Goal: Information Seeking & Learning: Learn about a topic

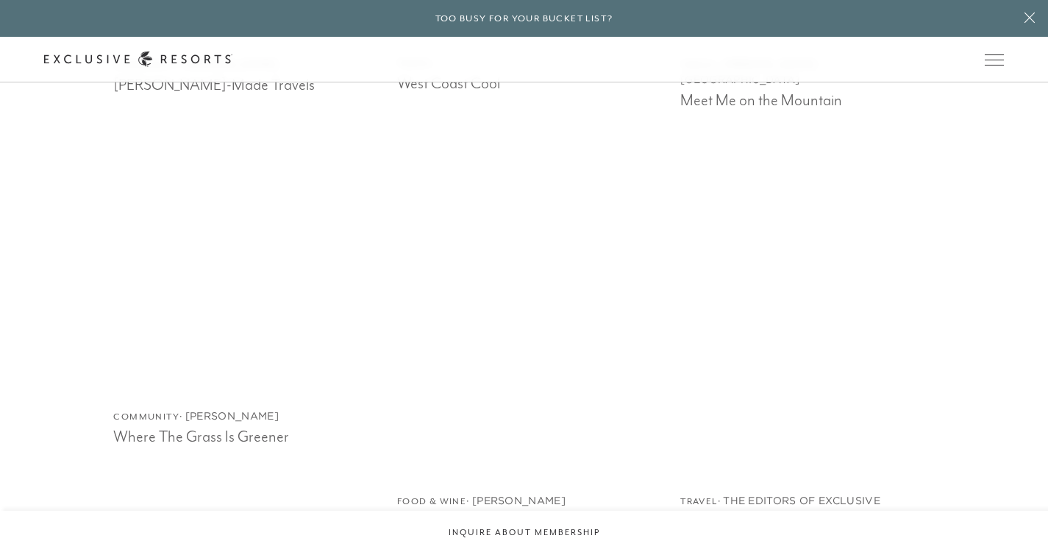
scroll to position [2218, 0]
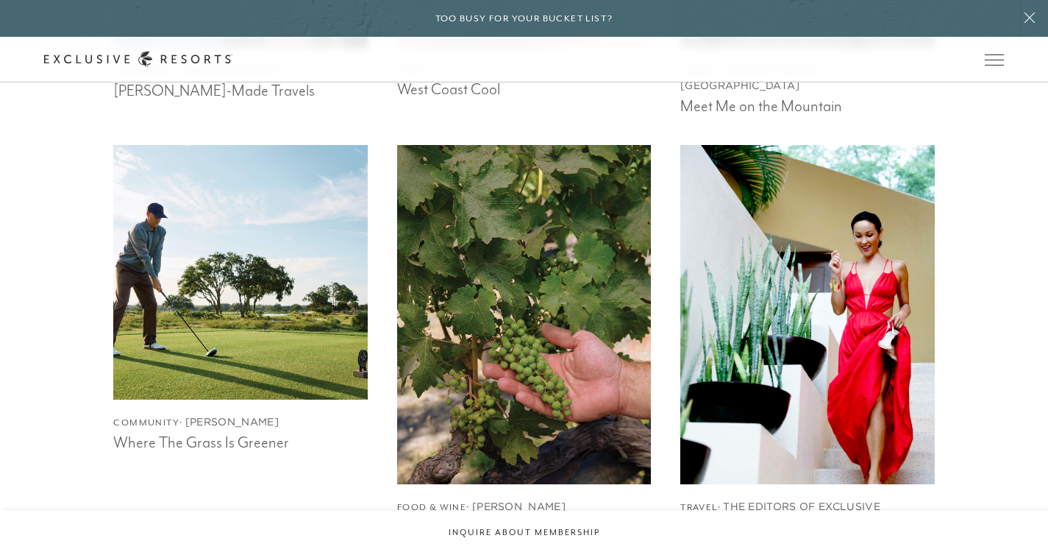
click at [766, 298] on img at bounding box center [808, 314] width 280 height 372
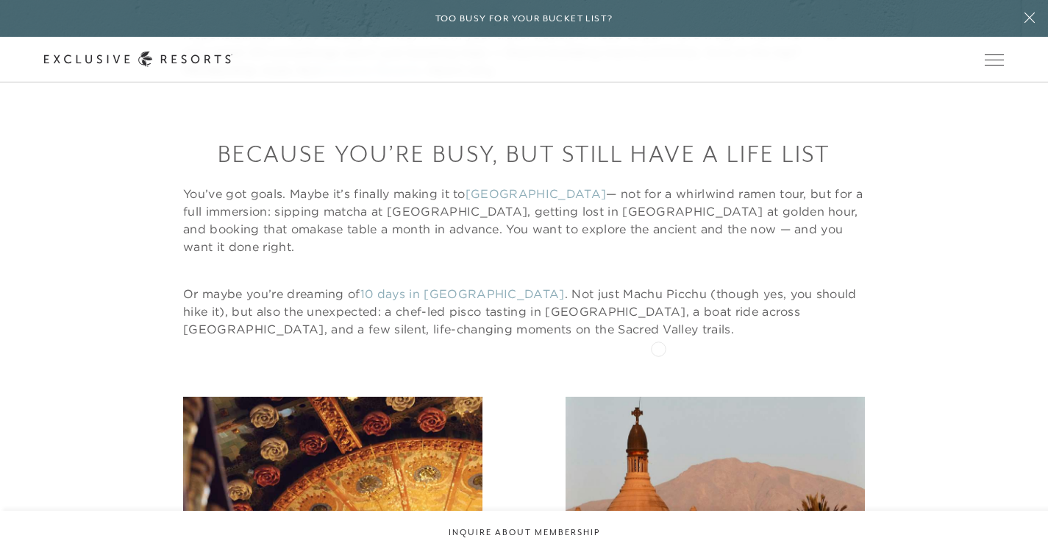
scroll to position [1164, 0]
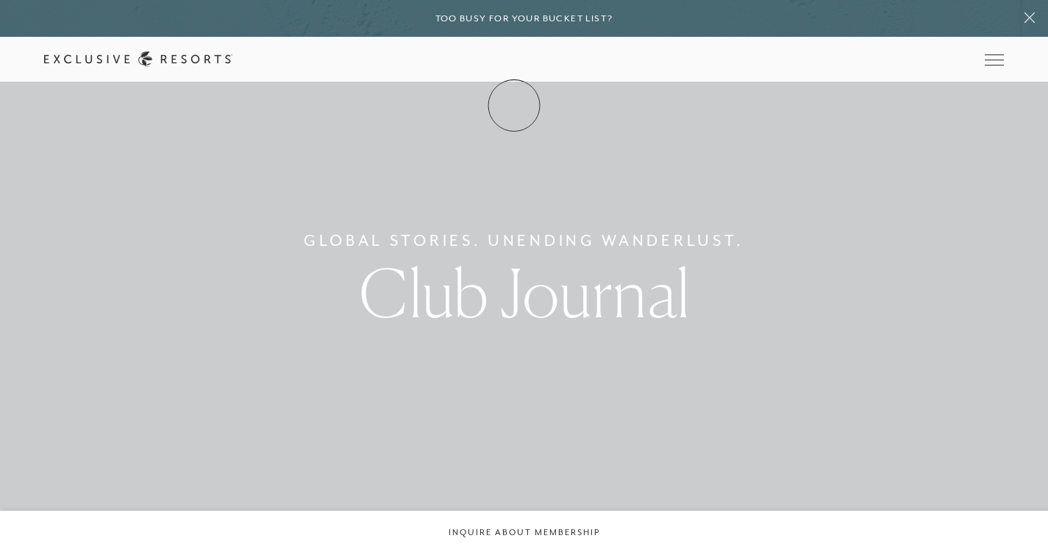
click at [0, 0] on link "Membership" at bounding box center [0, 0] width 0 height 0
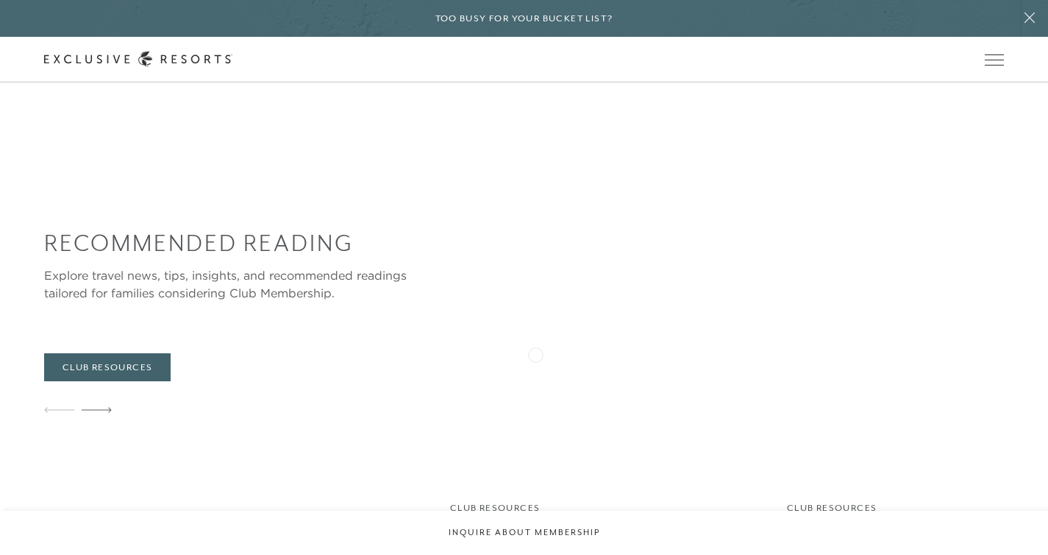
scroll to position [4577, 0]
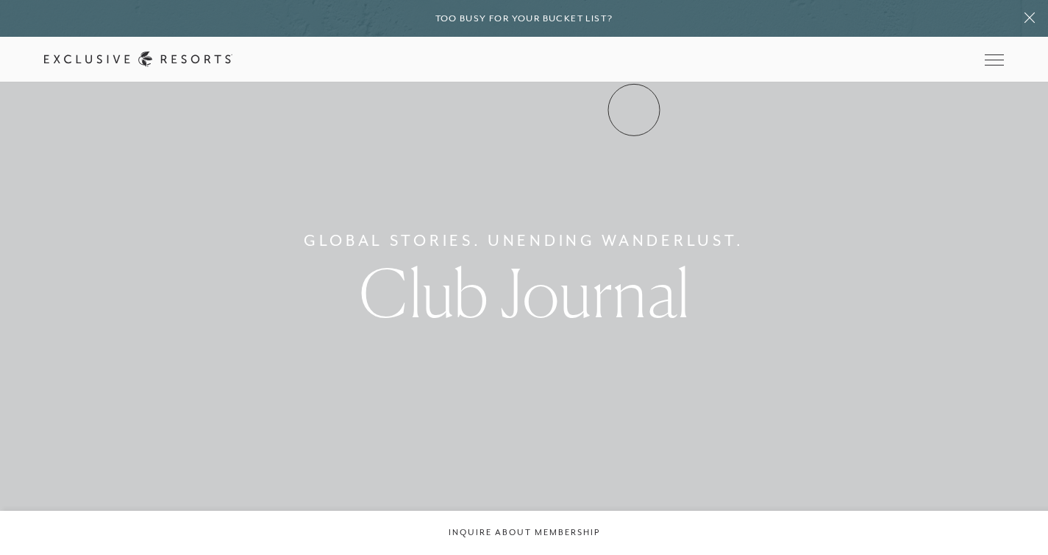
click at [0, 0] on link "Community" at bounding box center [0, 0] width 0 height 0
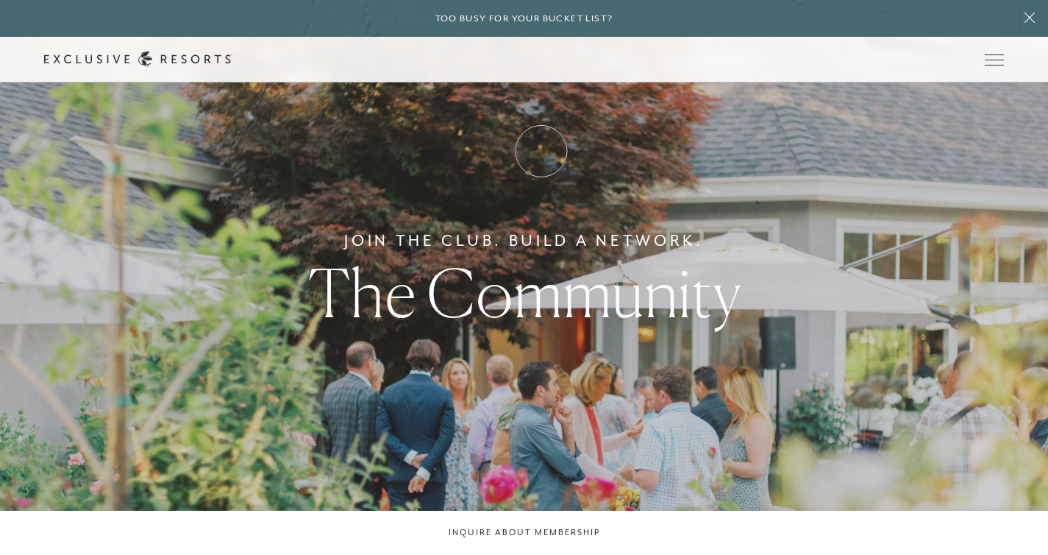
click at [0, 0] on link "Club Journal" at bounding box center [0, 0] width 0 height 0
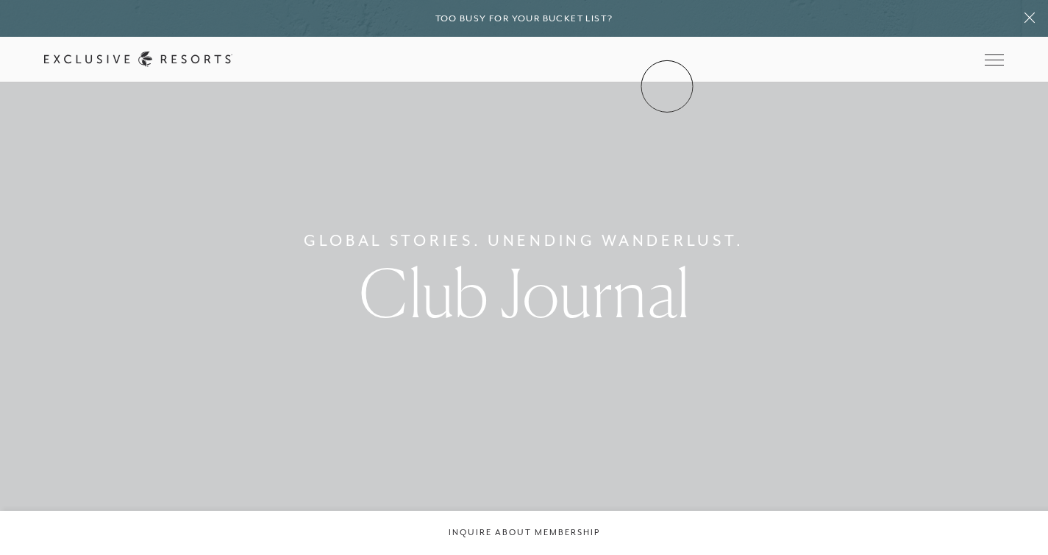
click at [0, 0] on link "Community" at bounding box center [0, 0] width 0 height 0
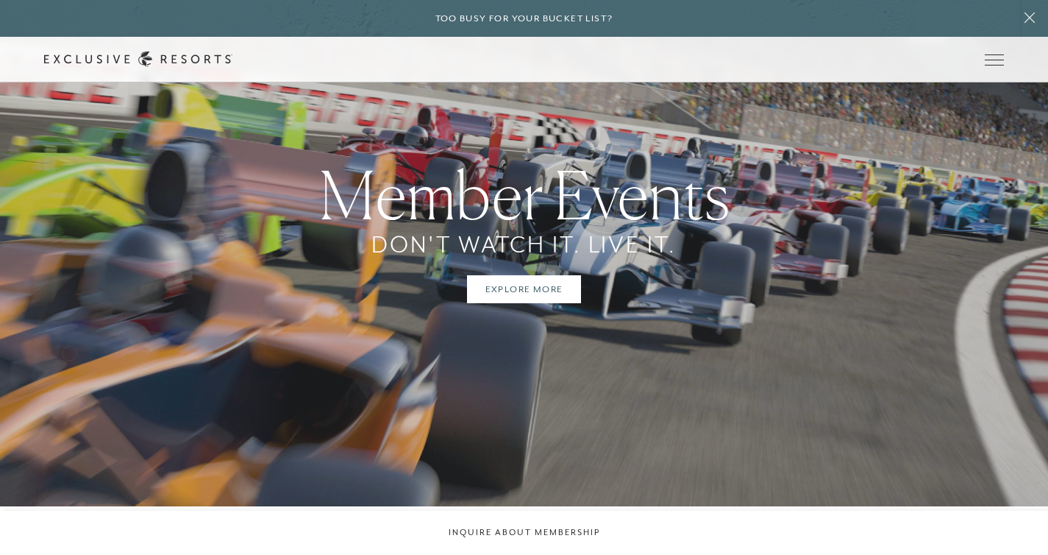
scroll to position [2330, 0]
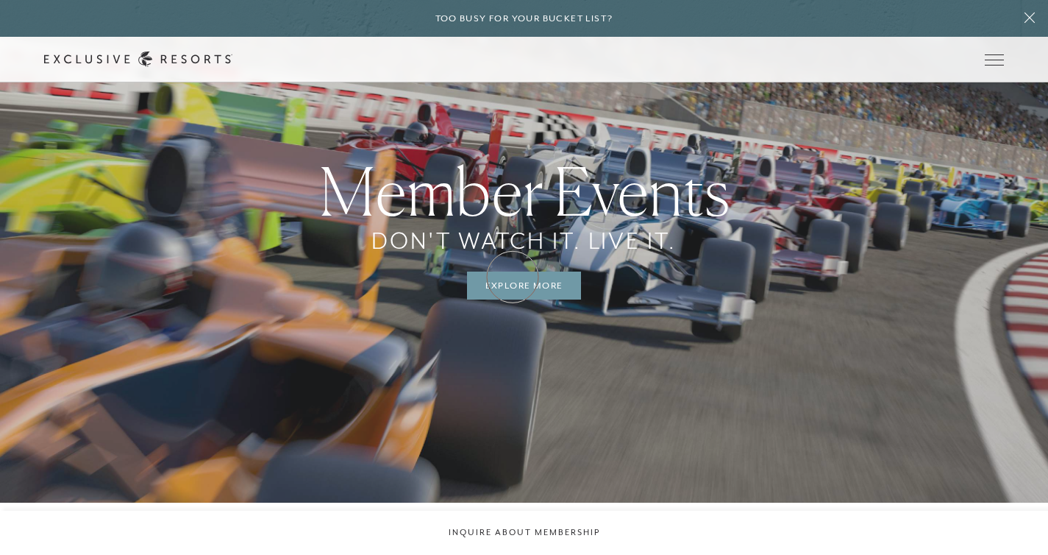
click at [513, 277] on link "Explore More" at bounding box center [524, 285] width 115 height 28
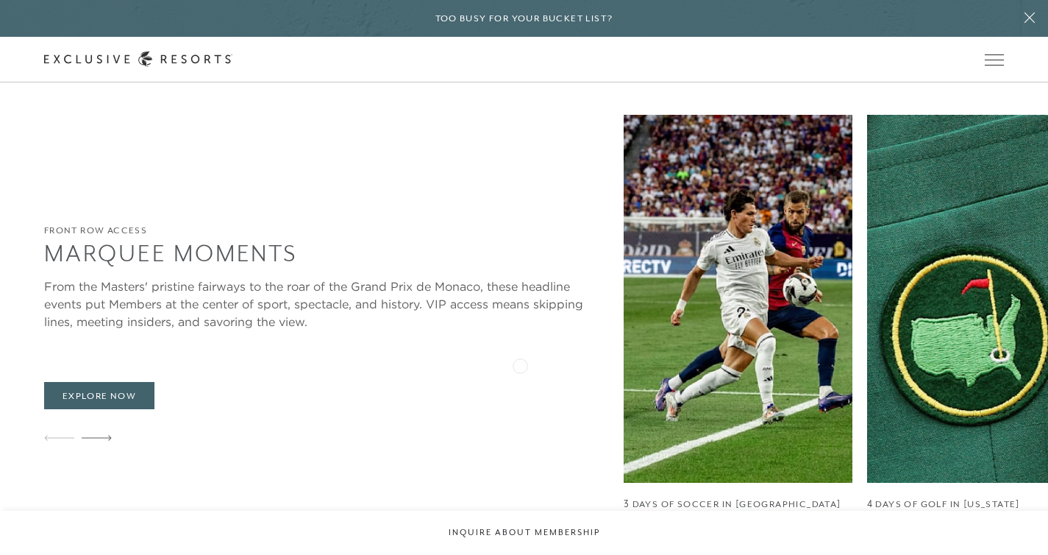
scroll to position [1068, 0]
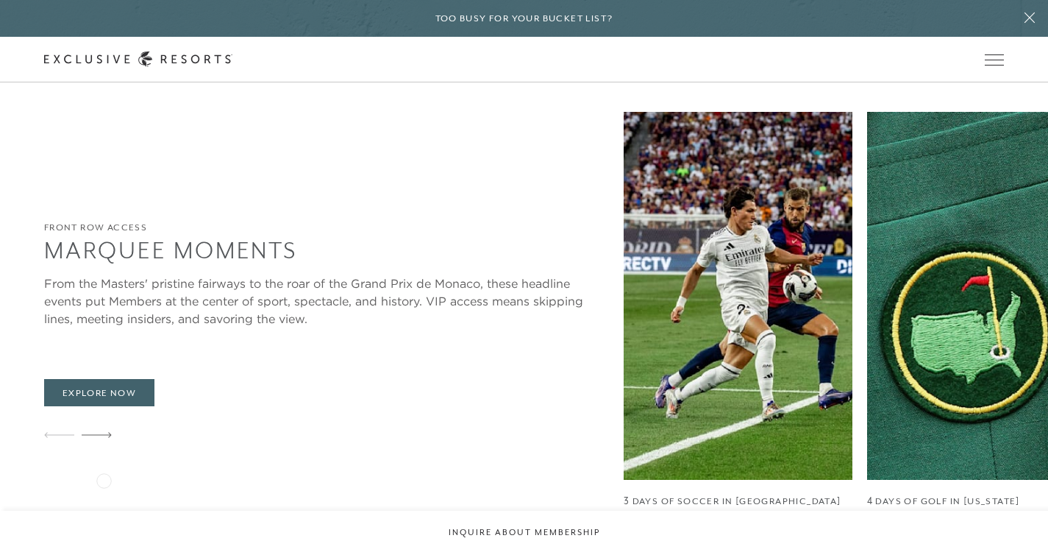
click at [104, 438] on icon at bounding box center [97, 435] width 30 height 5
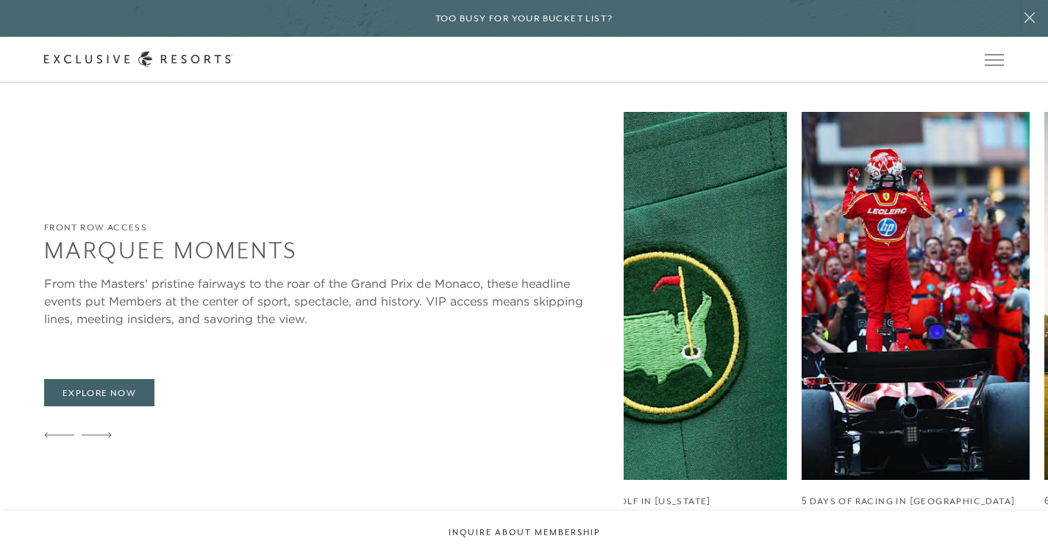
click at [802, 351] on img at bounding box center [916, 296] width 229 height 368
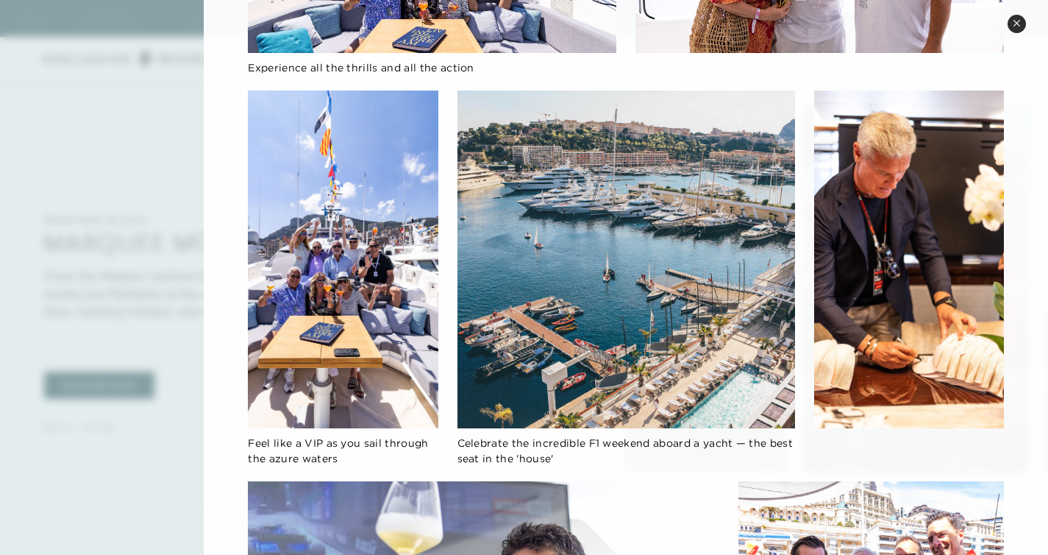
scroll to position [732, 0]
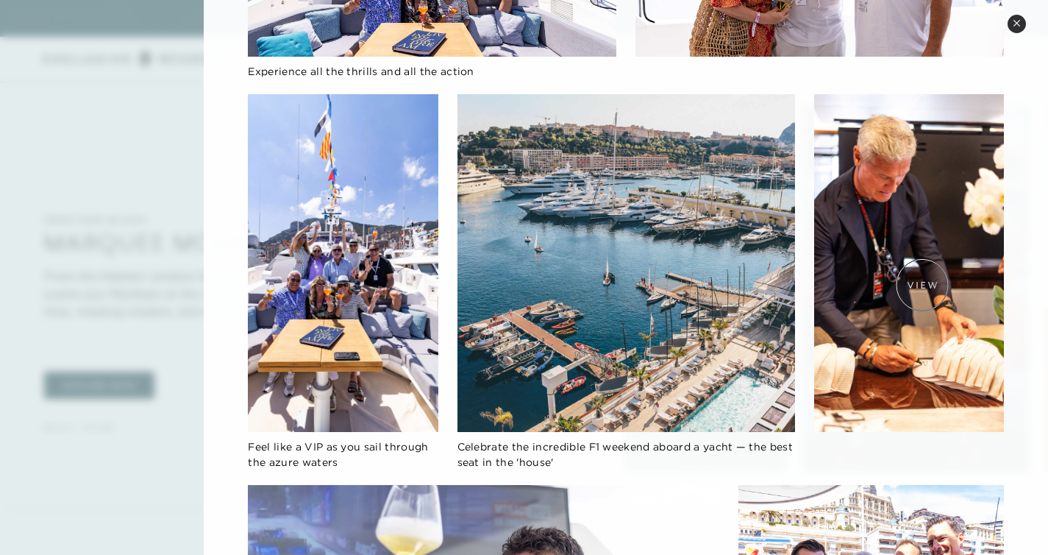
click at [922, 285] on img at bounding box center [909, 263] width 190 height 338
click at [608, 321] on img at bounding box center [627, 263] width 338 height 338
click at [632, 268] on img at bounding box center [627, 263] width 338 height 338
click at [641, 231] on img at bounding box center [627, 263] width 338 height 338
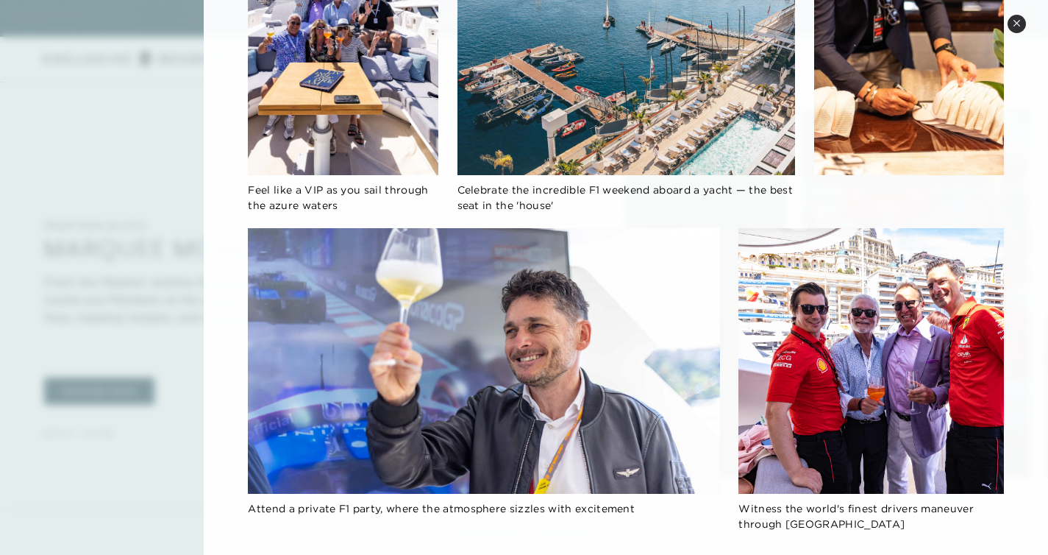
scroll to position [988, 0]
click at [174, 369] on div at bounding box center [524, 277] width 1048 height 555
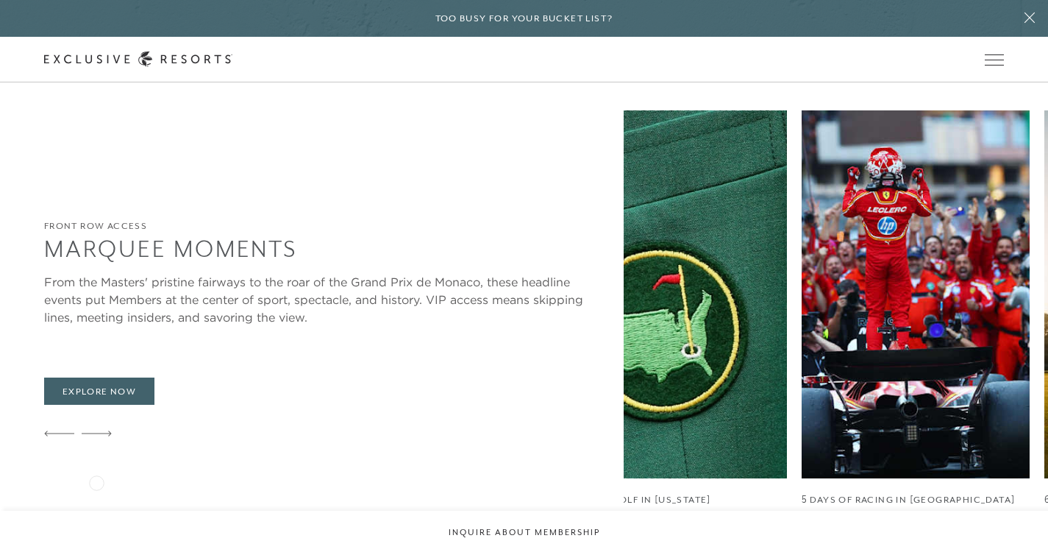
click at [96, 436] on icon at bounding box center [97, 433] width 30 height 6
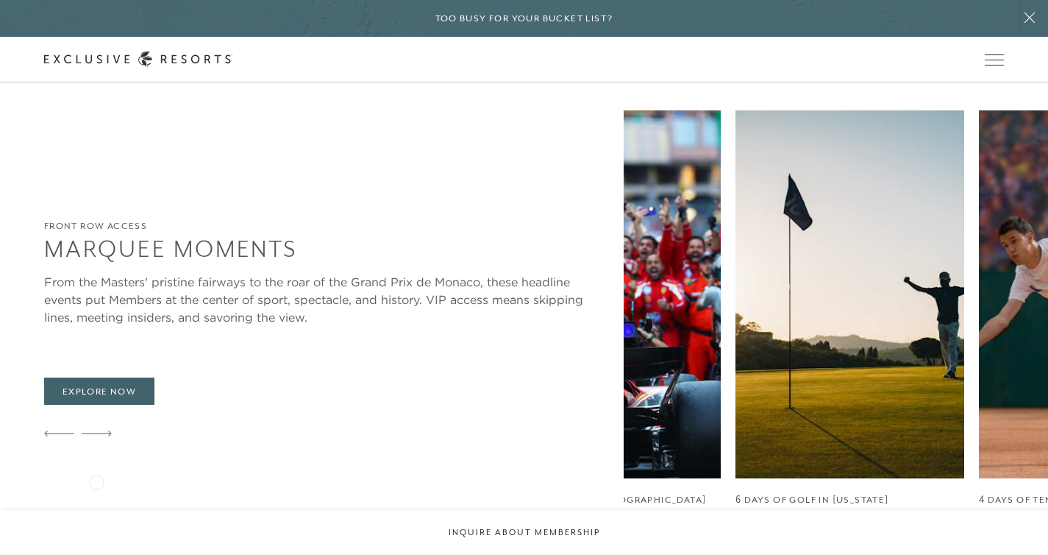
click at [96, 436] on icon at bounding box center [97, 433] width 30 height 6
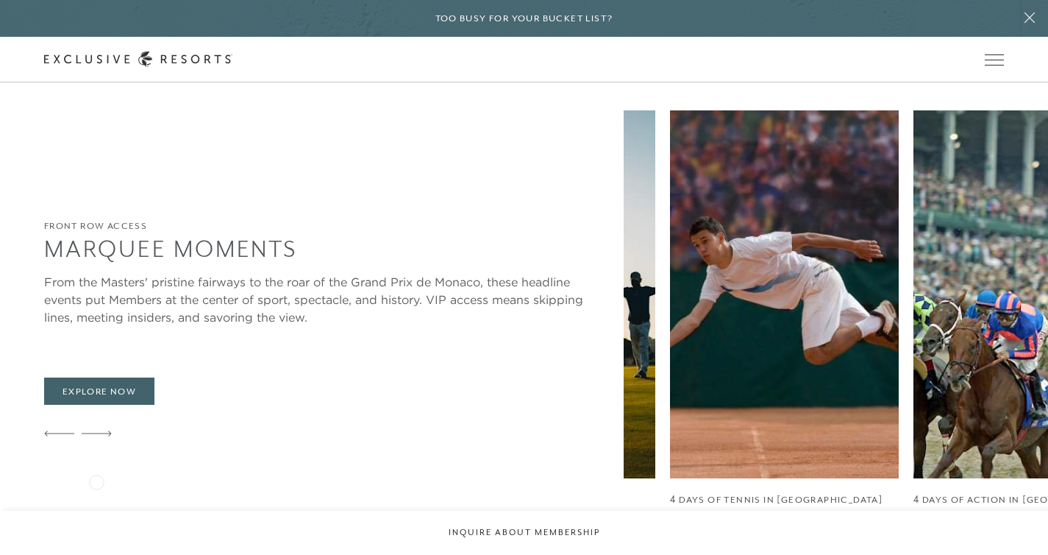
click at [96, 436] on icon at bounding box center [97, 433] width 30 height 6
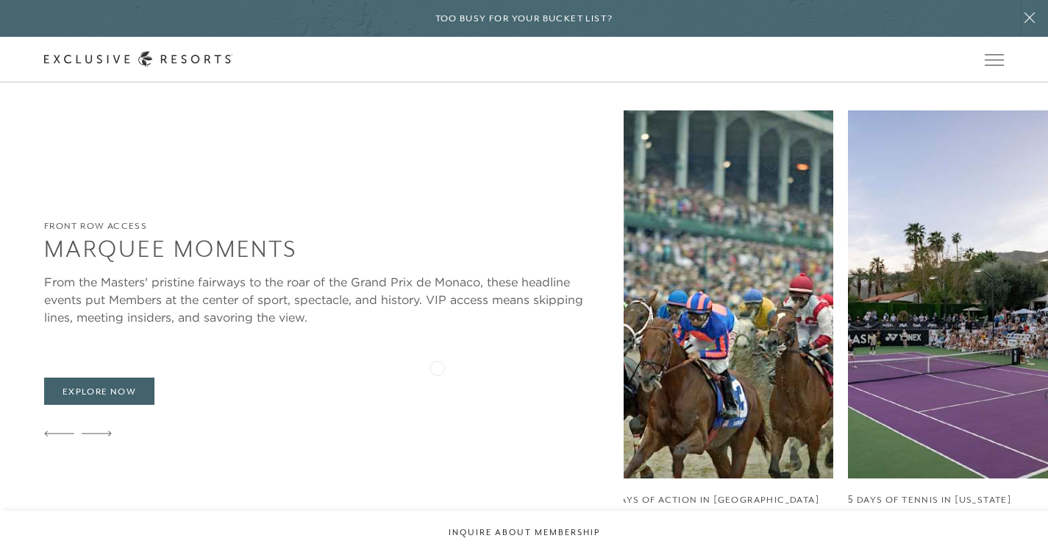
click at [437, 366] on img at bounding box center [475, 294] width 229 height 368
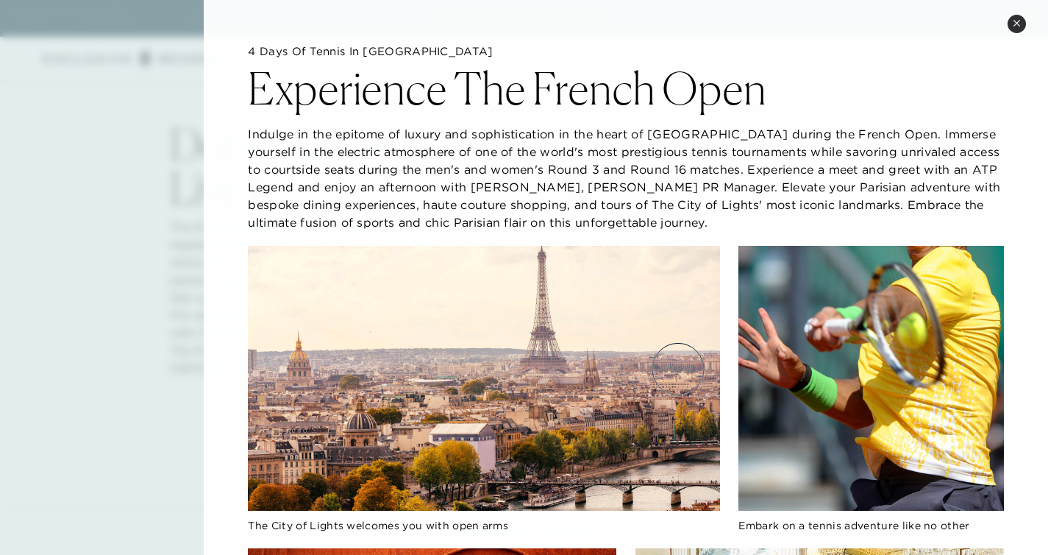
scroll to position [611, 0]
click at [1017, 29] on button "Close quickview" at bounding box center [1017, 24] width 18 height 18
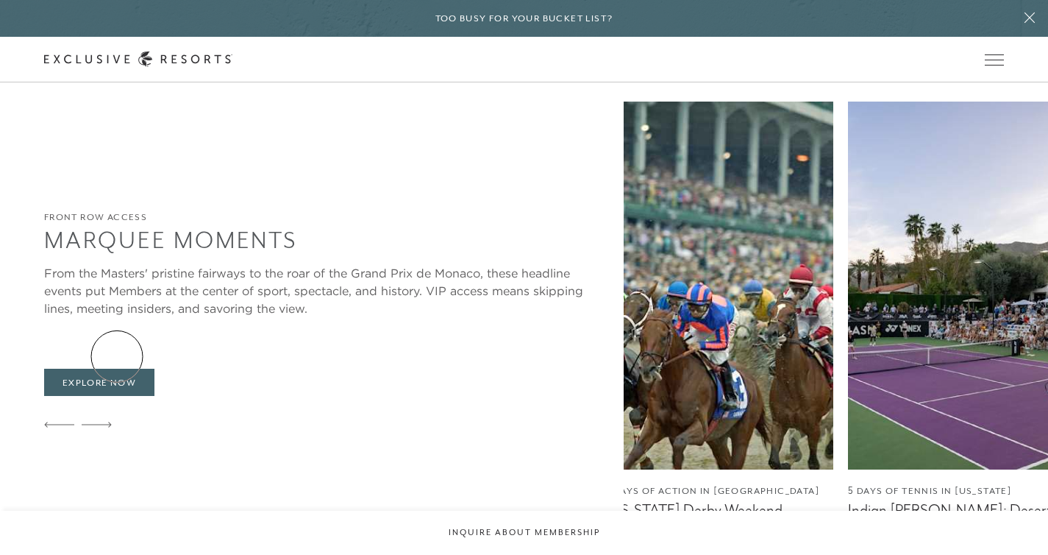
scroll to position [1084, 0]
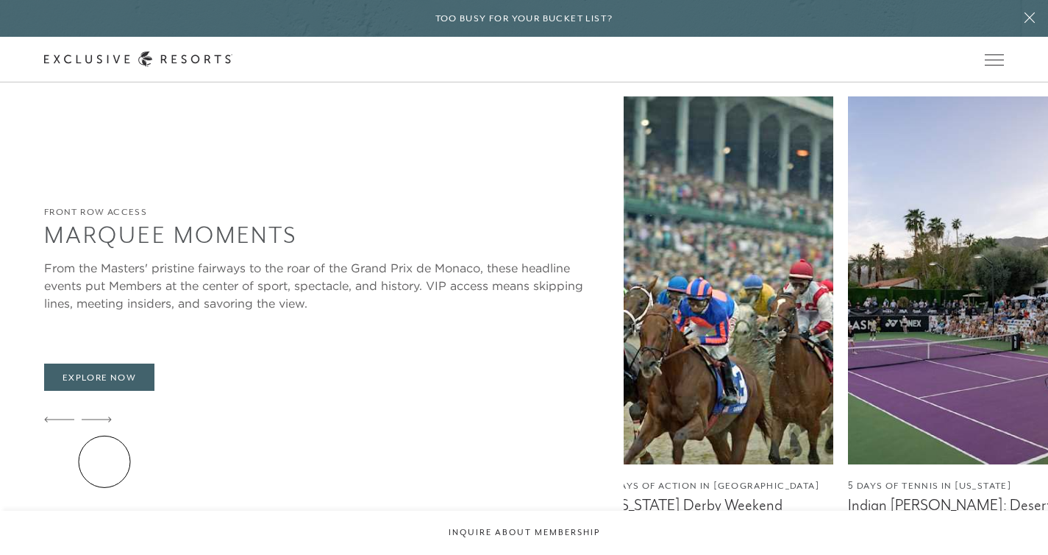
click at [104, 422] on icon at bounding box center [97, 419] width 30 height 6
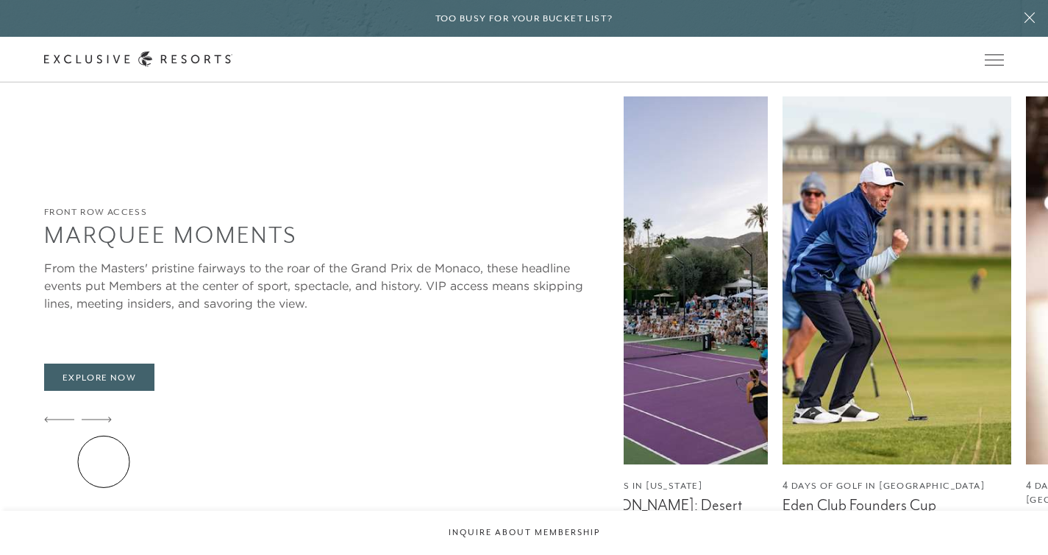
click at [104, 422] on icon at bounding box center [97, 419] width 30 height 6
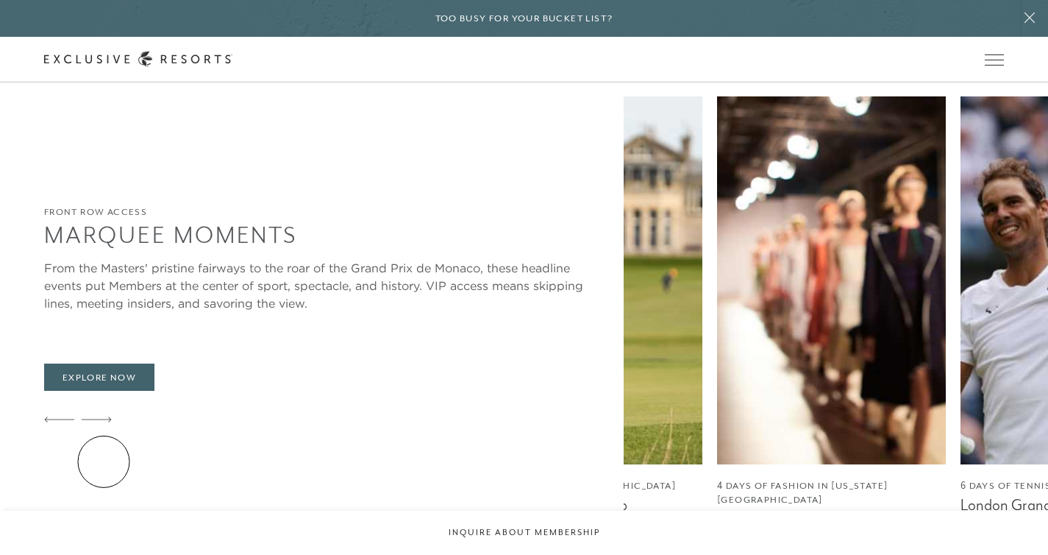
click at [104, 422] on icon at bounding box center [97, 419] width 30 height 6
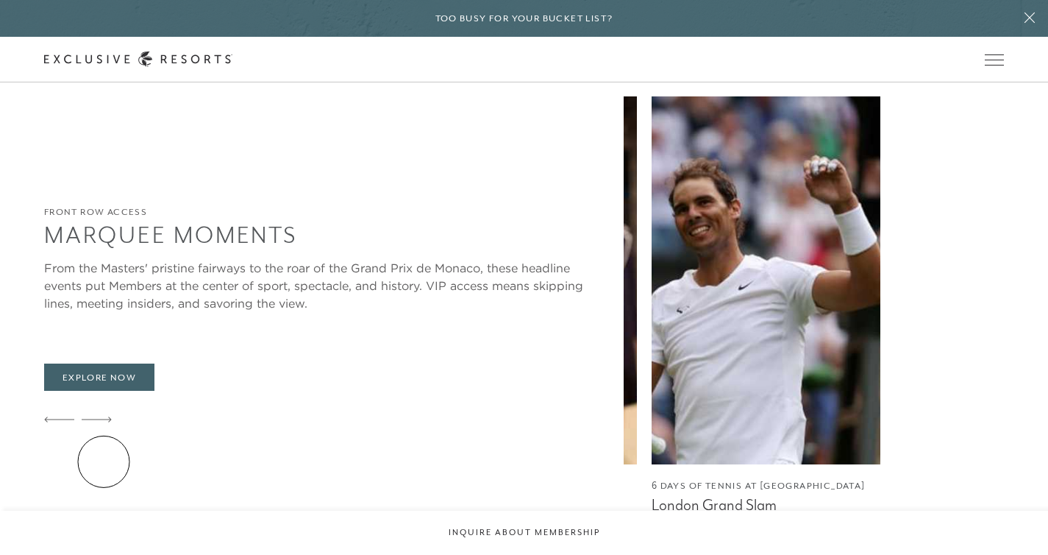
click at [104, 422] on icon at bounding box center [97, 419] width 30 height 6
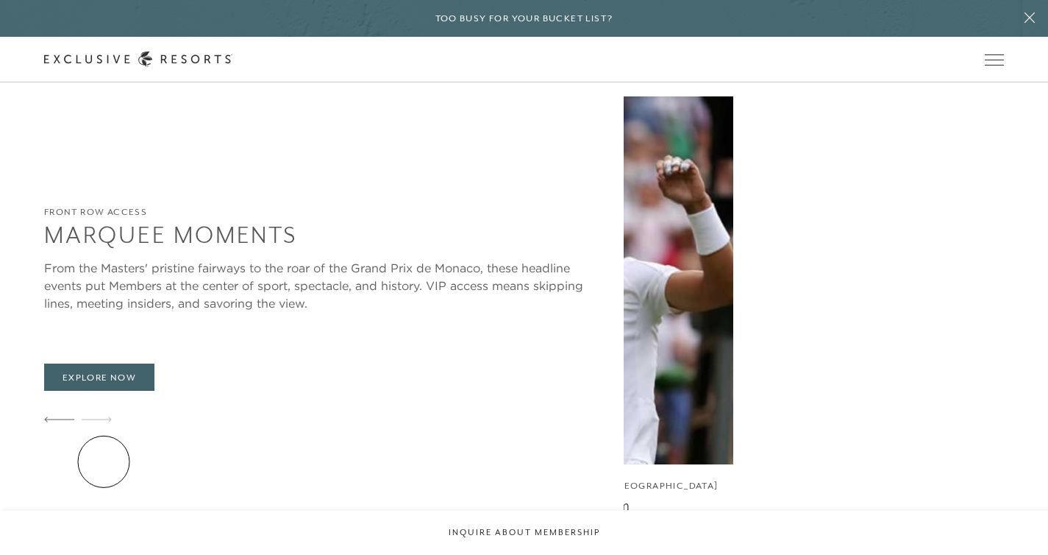
click at [104, 422] on icon at bounding box center [97, 419] width 30 height 6
click at [96, 391] on link "Explore Now" at bounding box center [99, 377] width 110 height 28
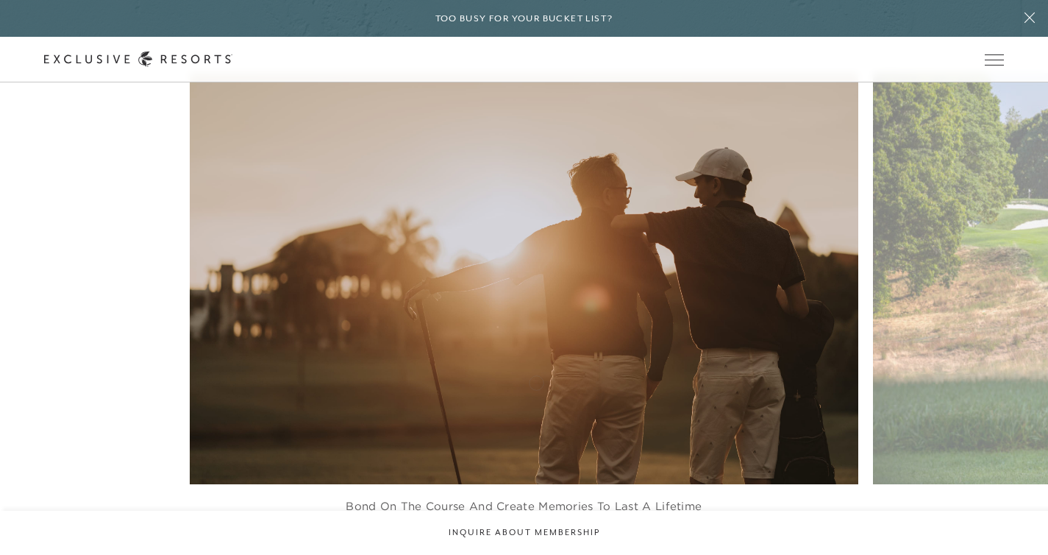
scroll to position [4761, 0]
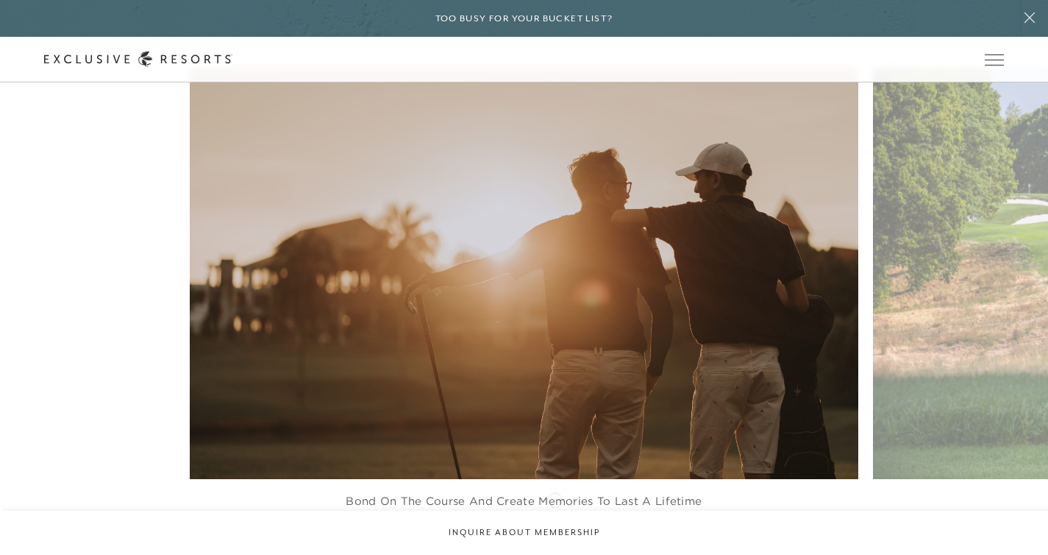
click at [554, 545] on icon at bounding box center [543, 548] width 30 height 6
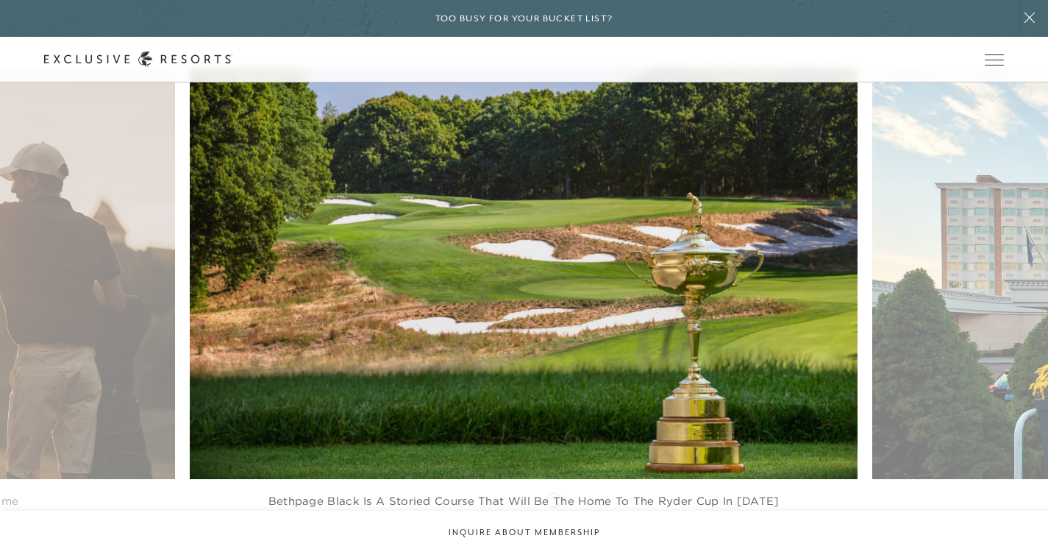
click at [554, 545] on icon at bounding box center [543, 548] width 30 height 6
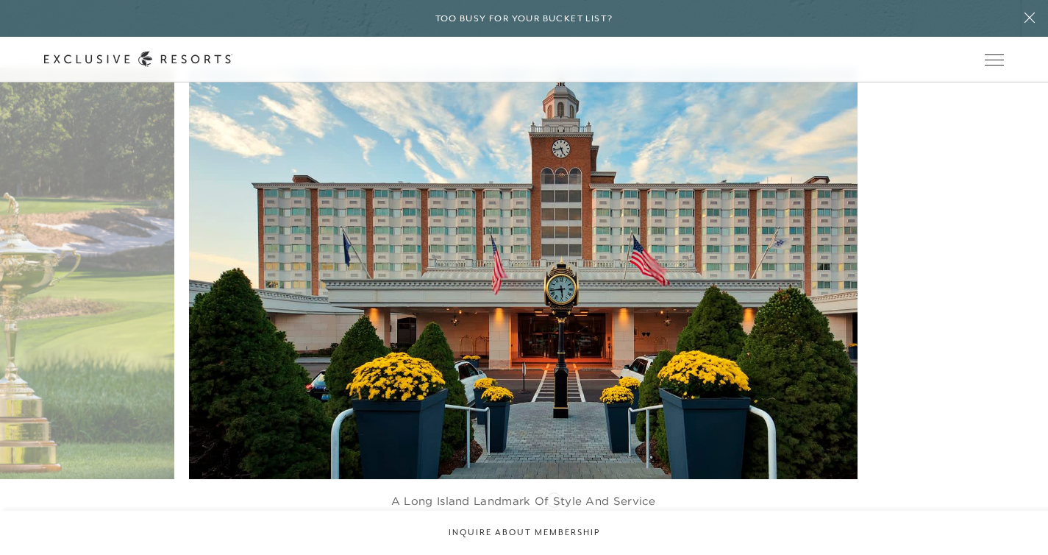
click at [554, 545] on icon at bounding box center [543, 548] width 30 height 6
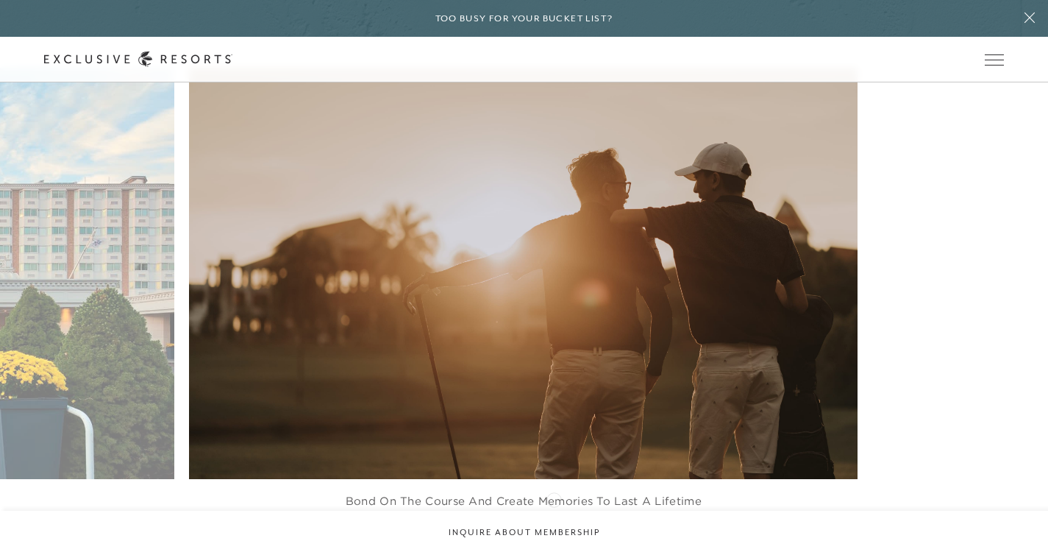
click at [554, 545] on icon at bounding box center [543, 548] width 30 height 6
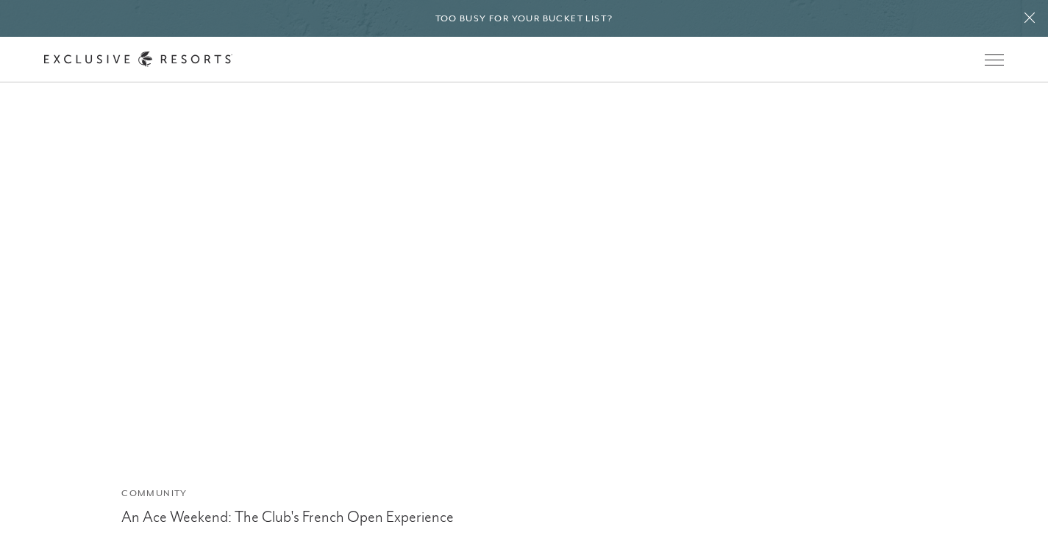
scroll to position [8384, 0]
